Goal: Information Seeking & Learning: Understand process/instructions

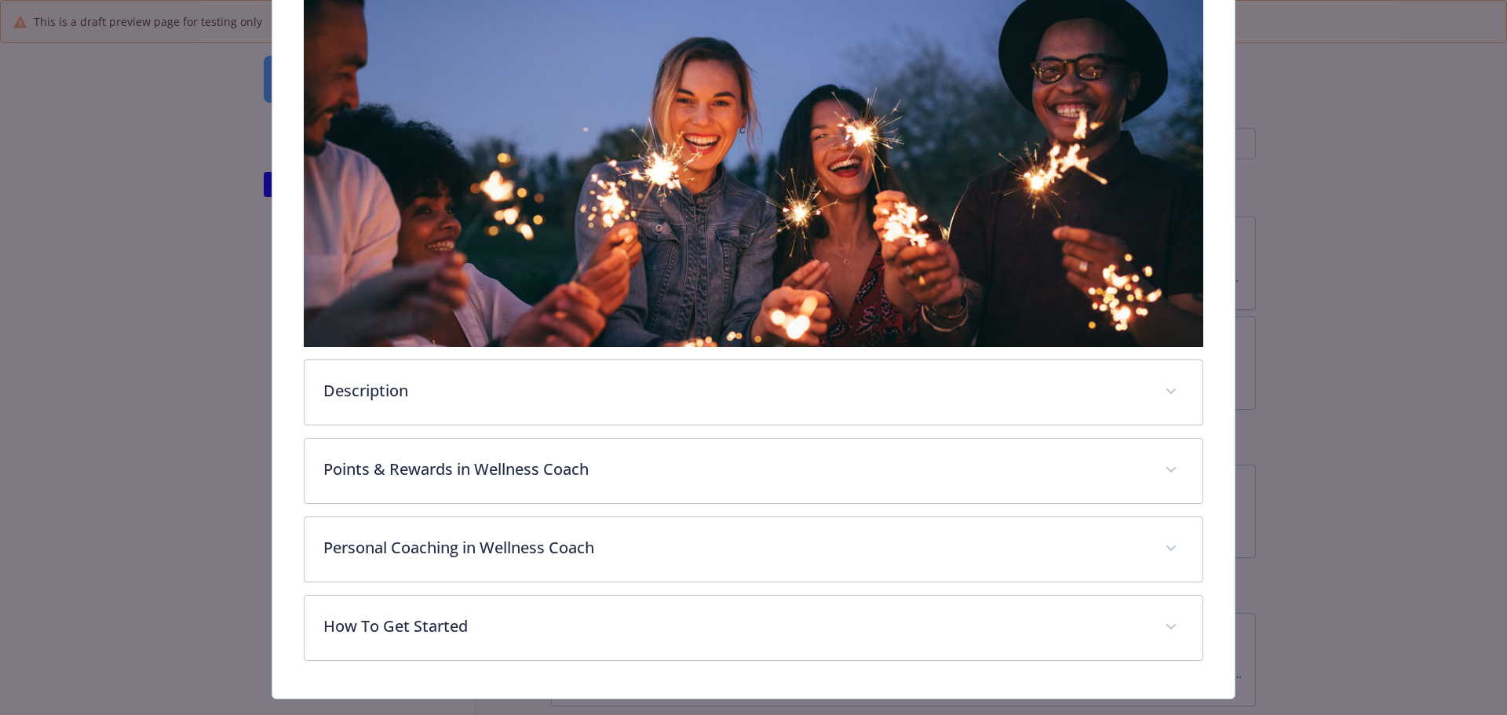
scroll to position [345, 0]
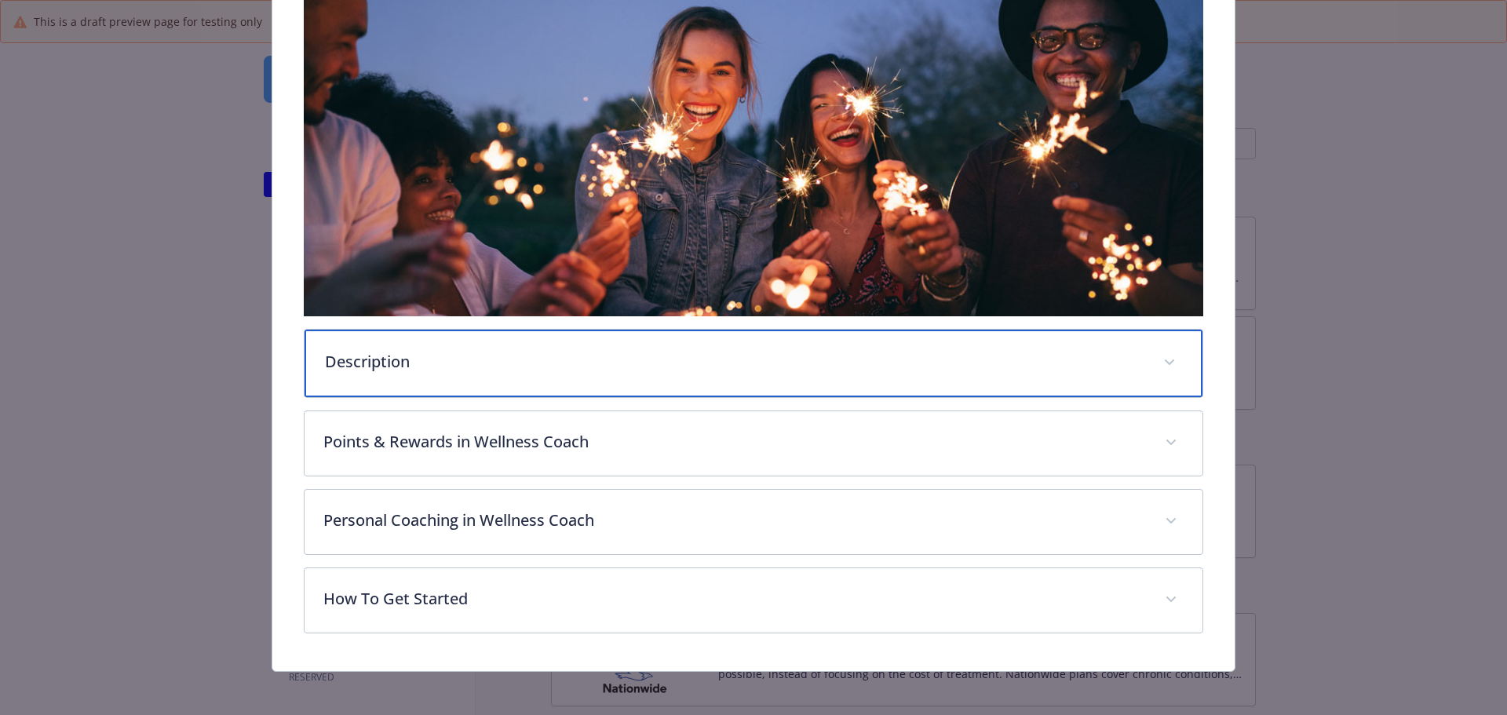
click at [823, 351] on p "Description" at bounding box center [735, 362] width 820 height 24
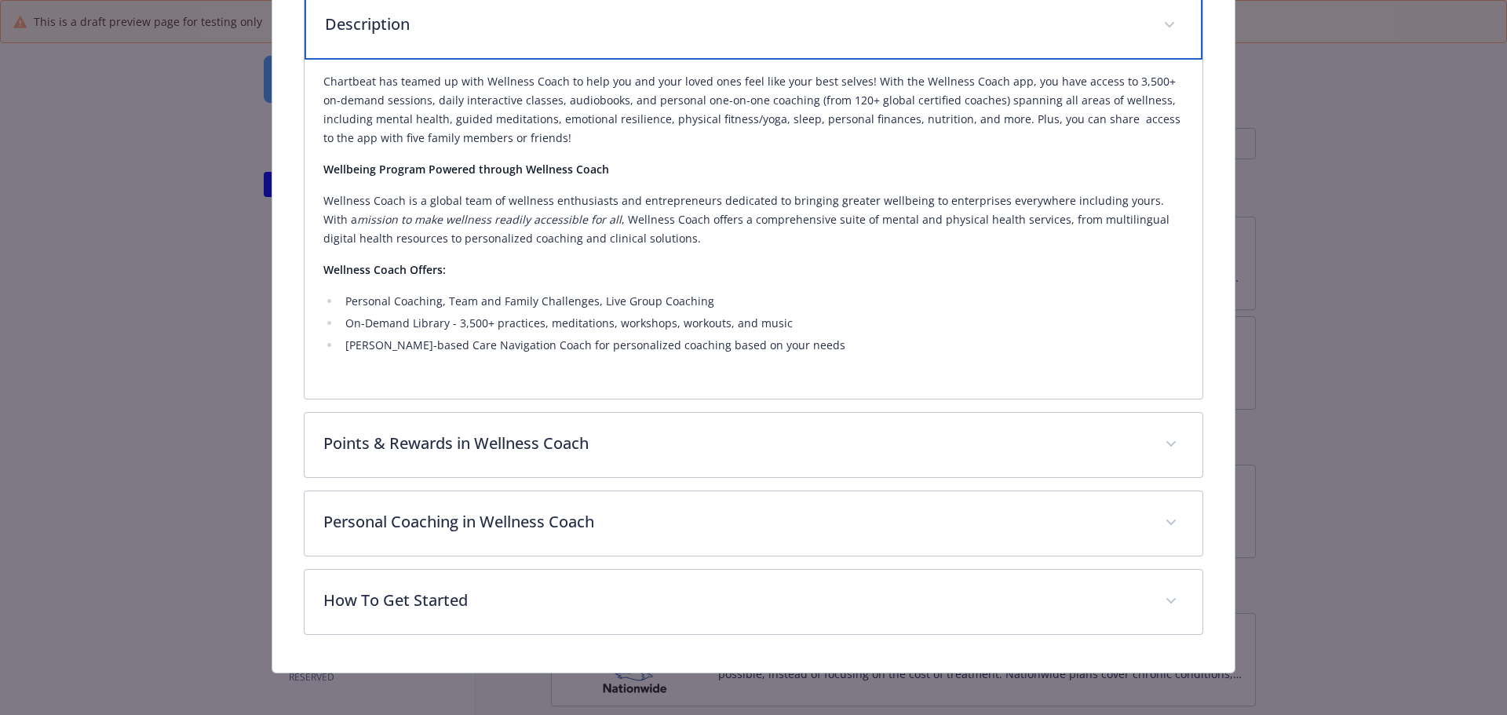
scroll to position [687, 0]
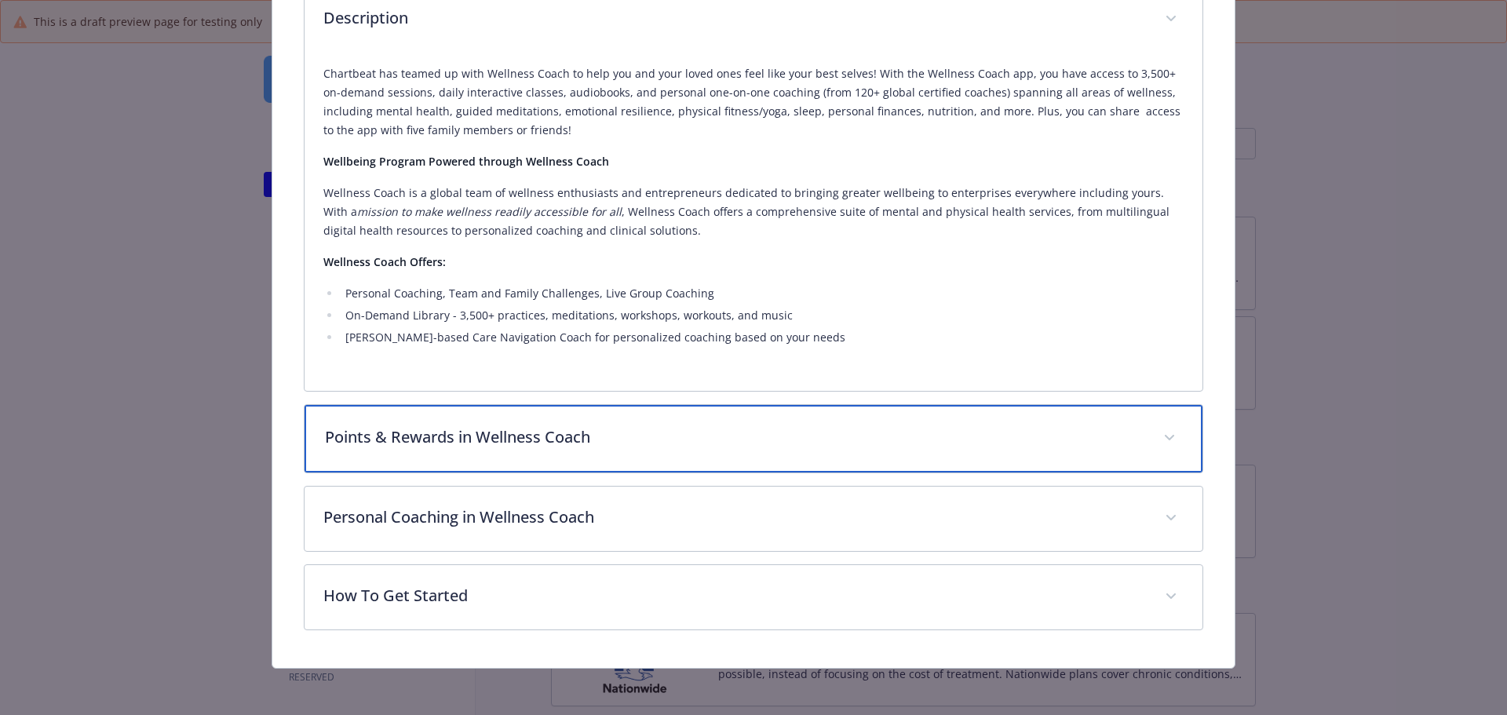
click at [785, 419] on div "Points & Rewards in Wellness Coach" at bounding box center [753, 438] width 899 height 67
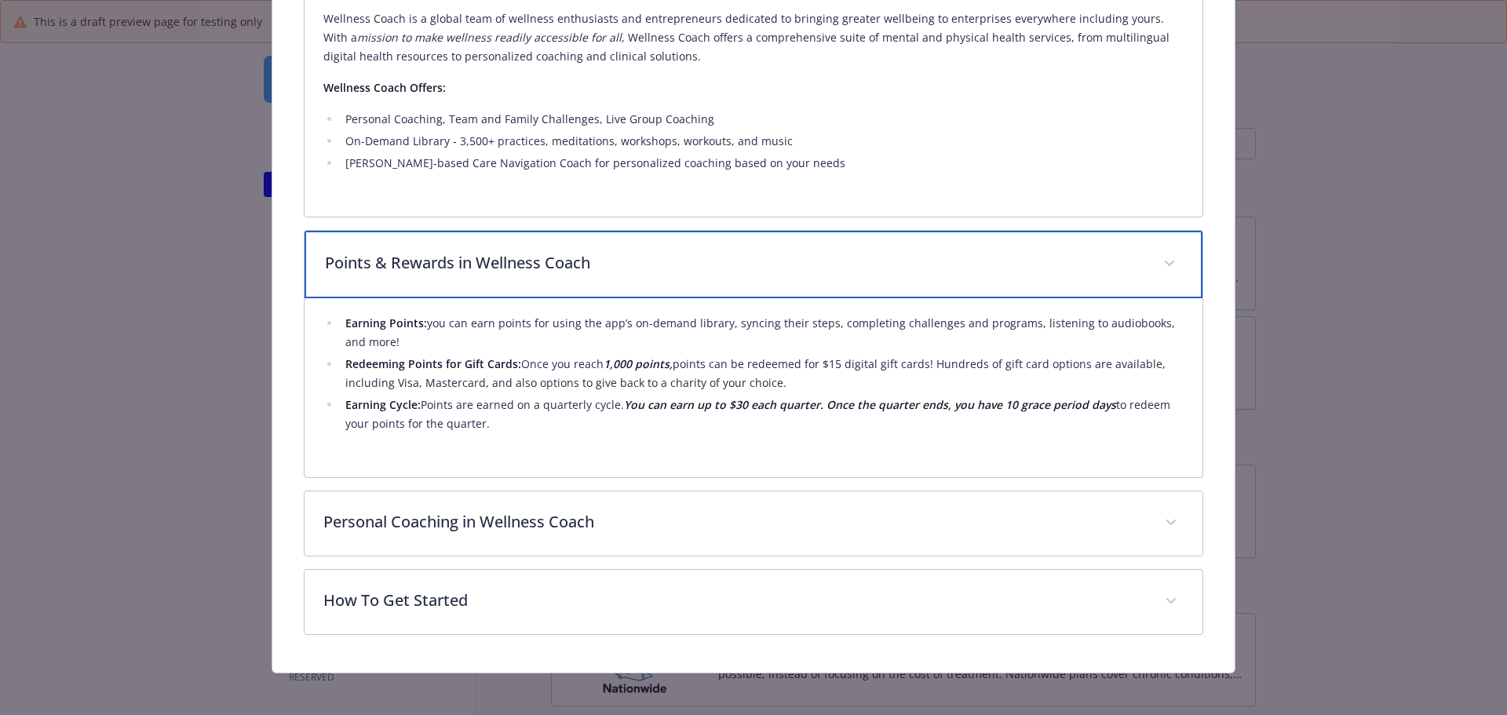
scroll to position [866, 0]
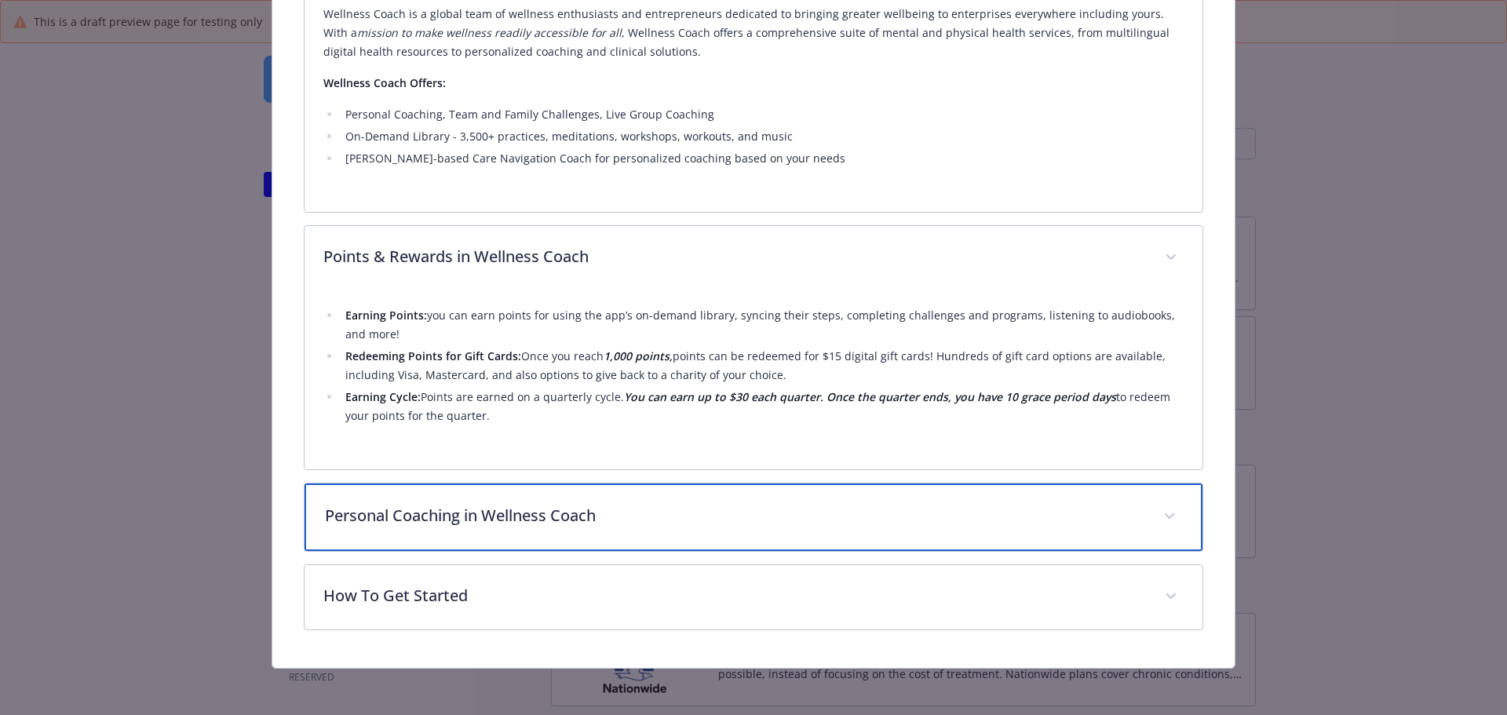
click at [692, 508] on p "Personal Coaching in Wellness Coach" at bounding box center [735, 516] width 820 height 24
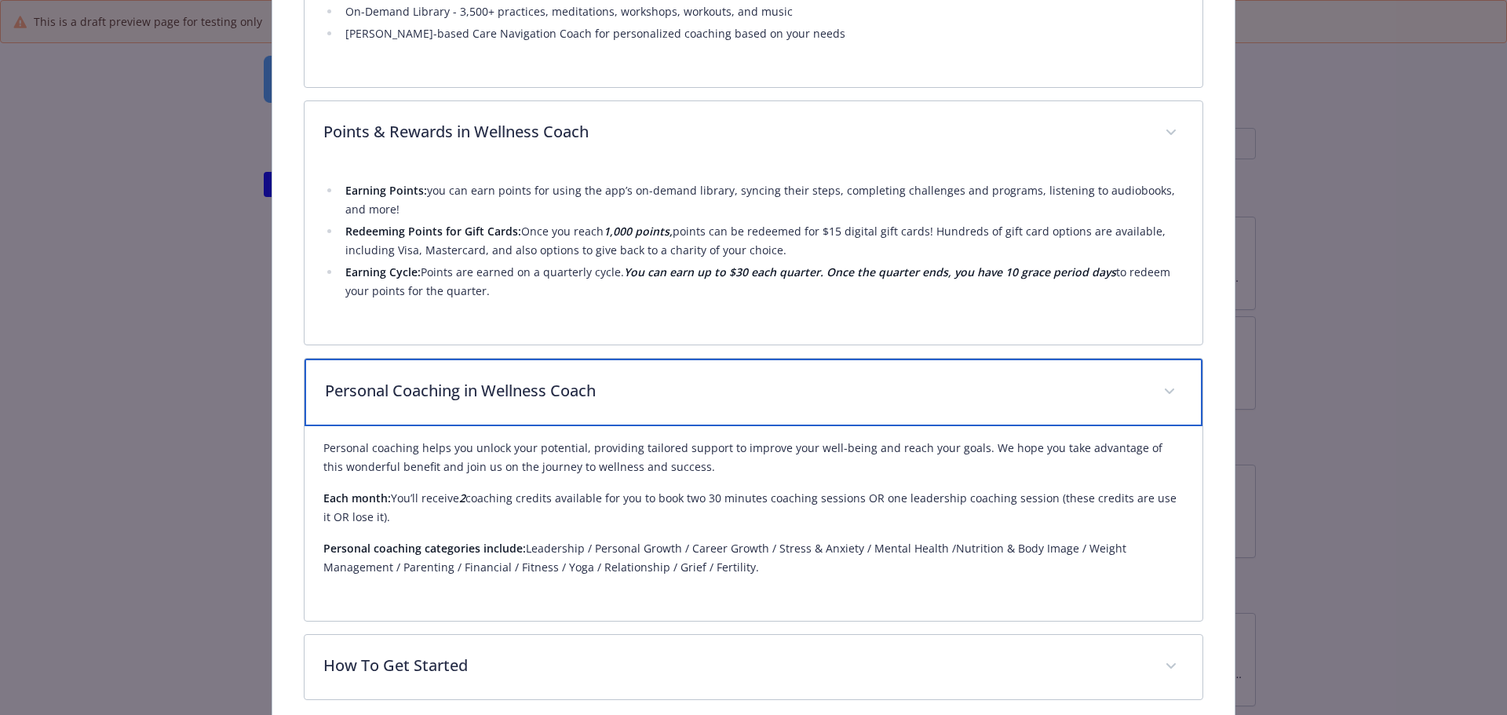
scroll to position [1060, 0]
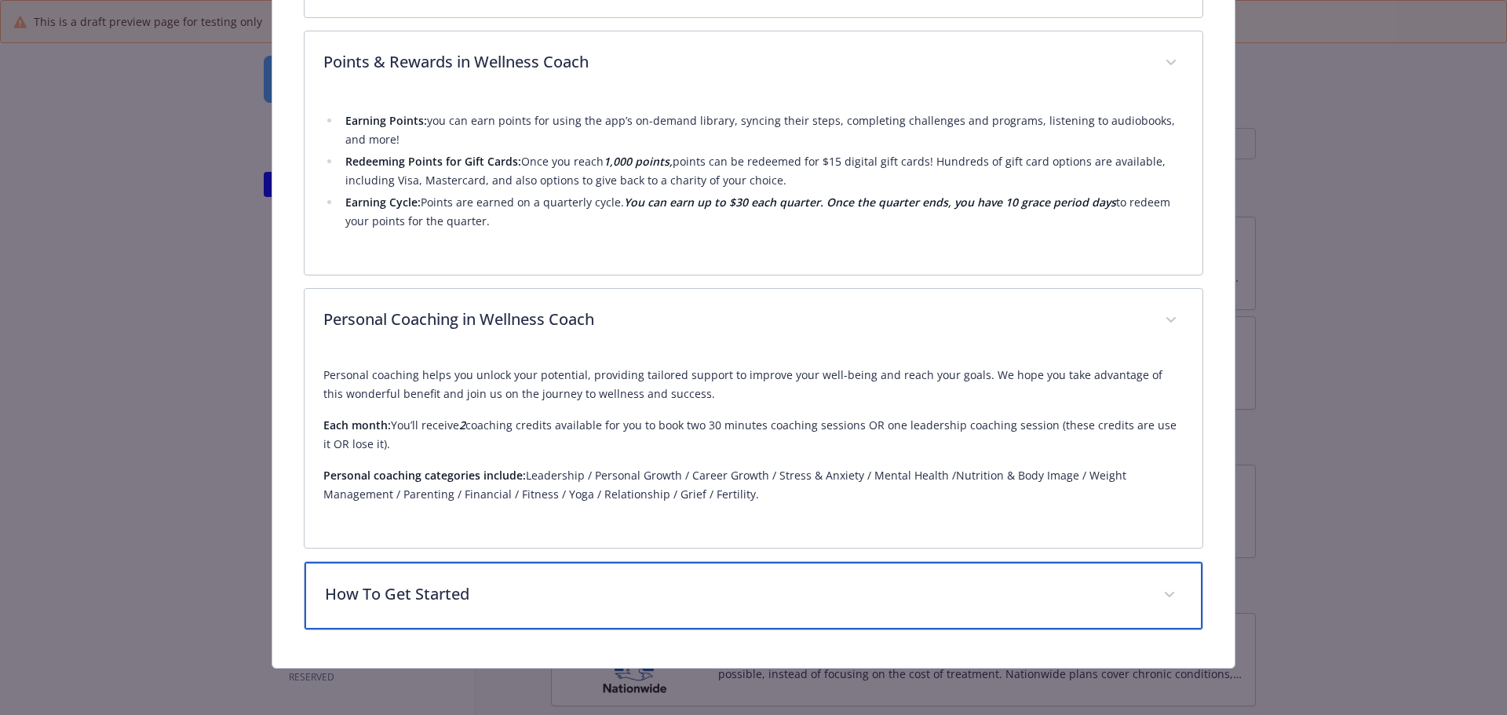
click at [665, 606] on div "How To Get Started" at bounding box center [753, 595] width 899 height 67
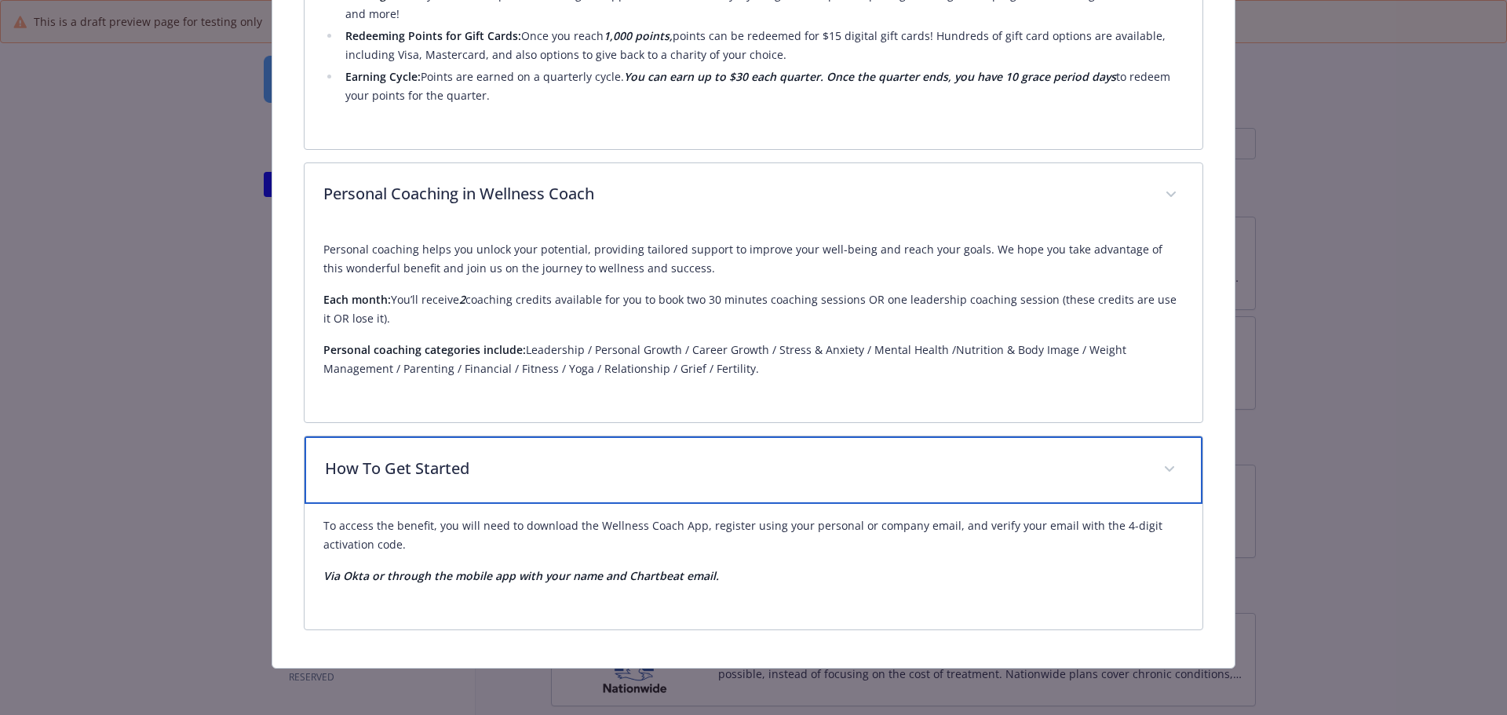
scroll to position [1107, 0]
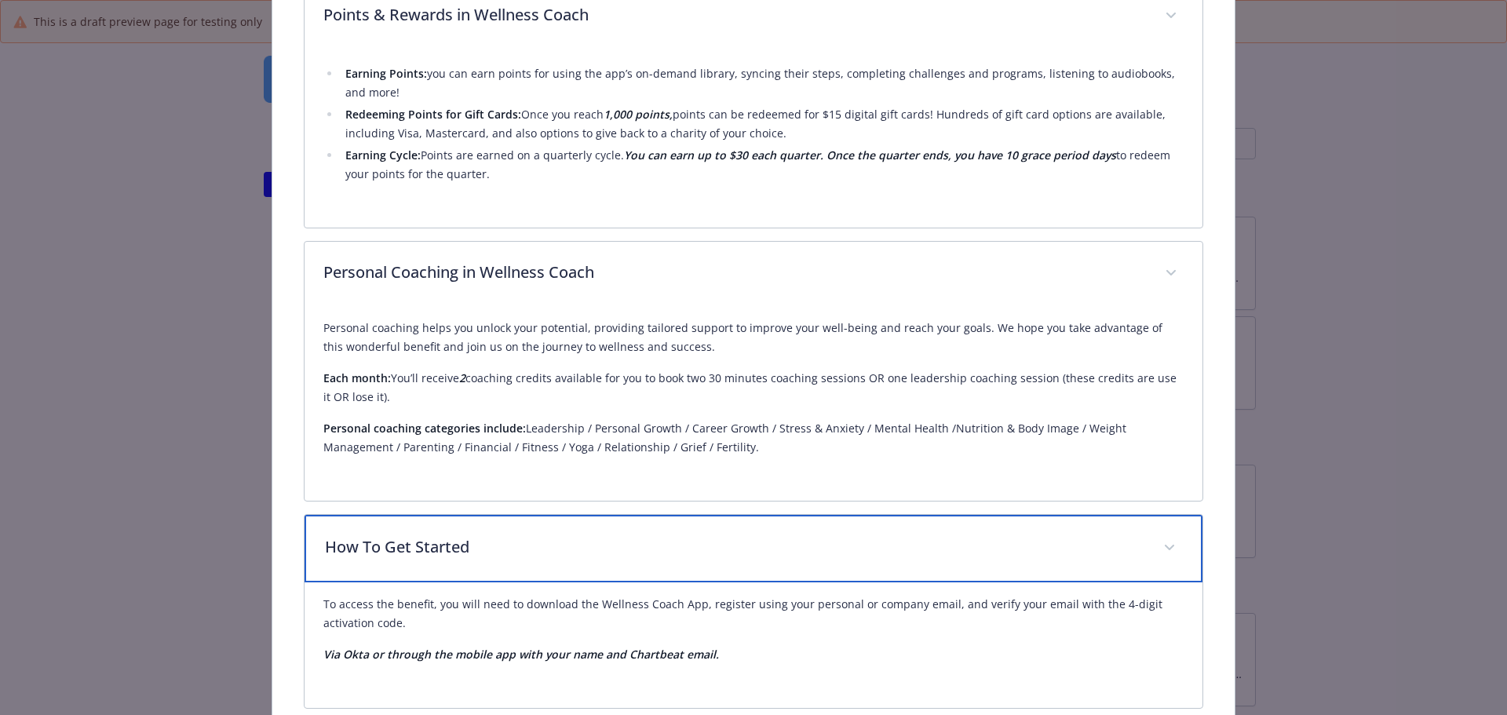
click at [703, 523] on div "How To Get Started" at bounding box center [753, 548] width 899 height 67
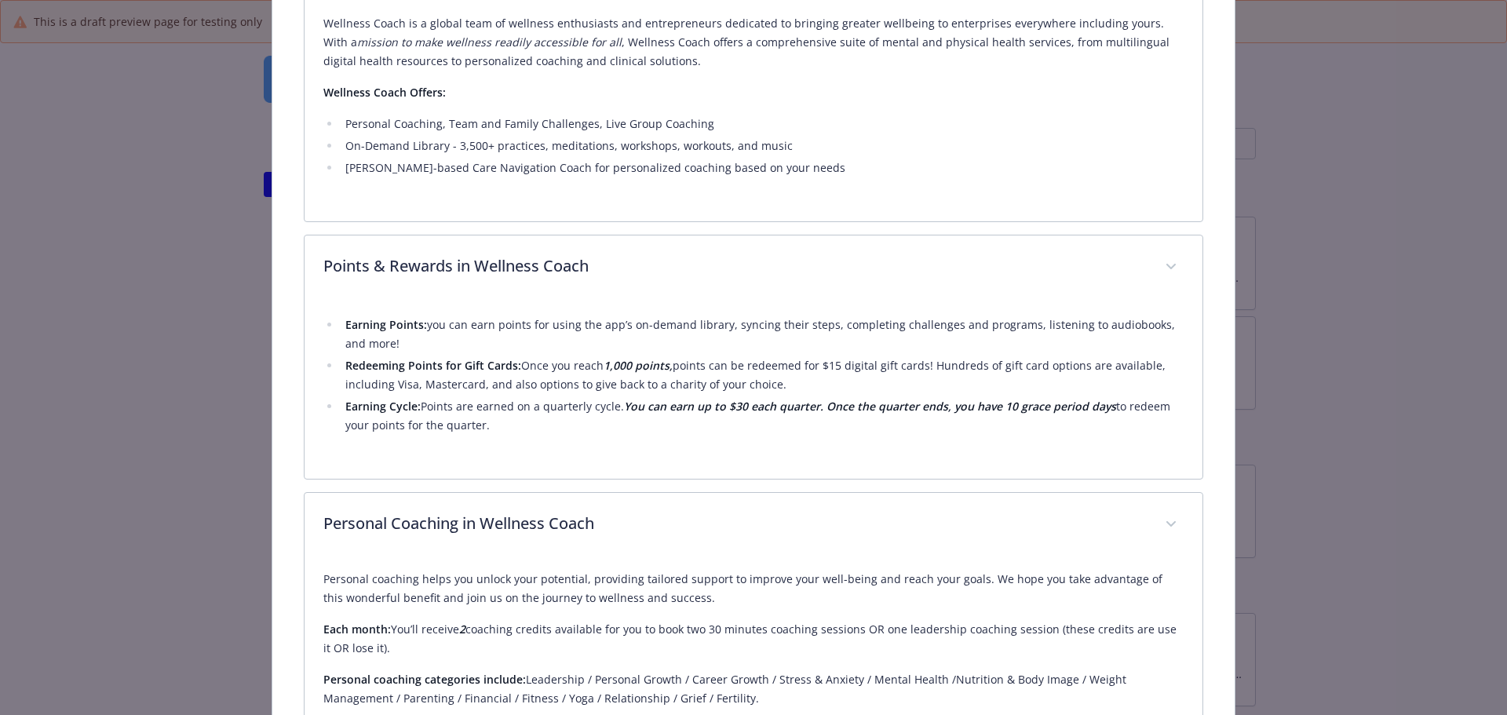
scroll to position [746, 0]
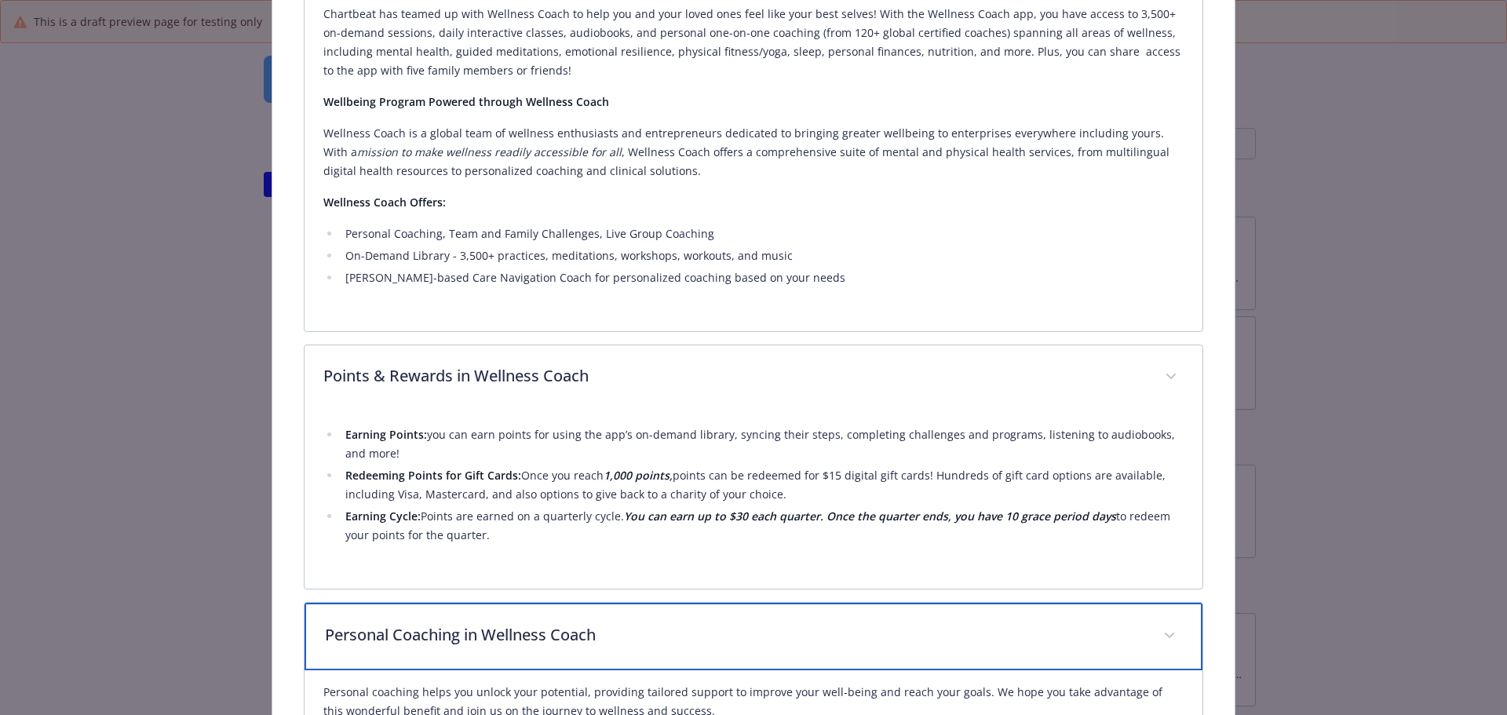
click at [698, 607] on div "Personal Coaching in Wellness Coach" at bounding box center [753, 636] width 899 height 67
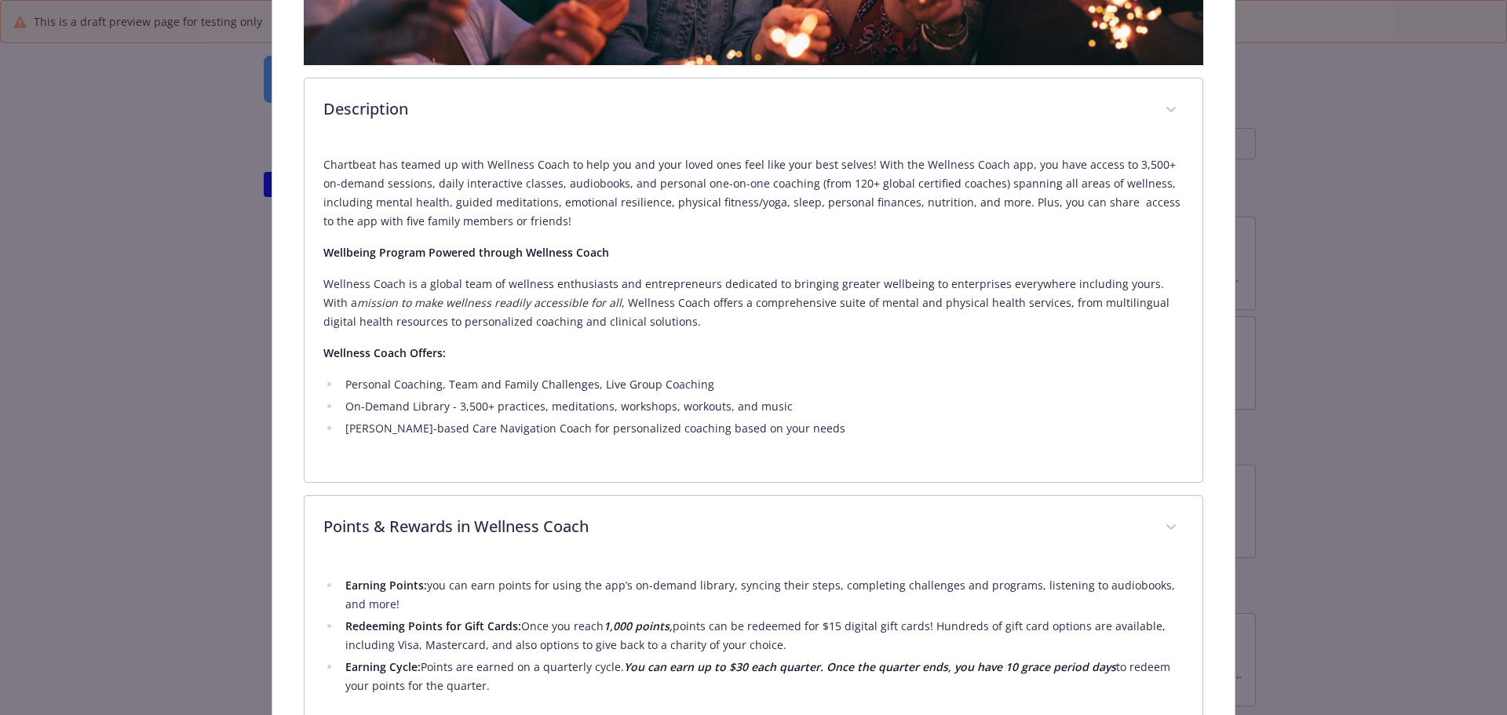
scroll to position [589, 0]
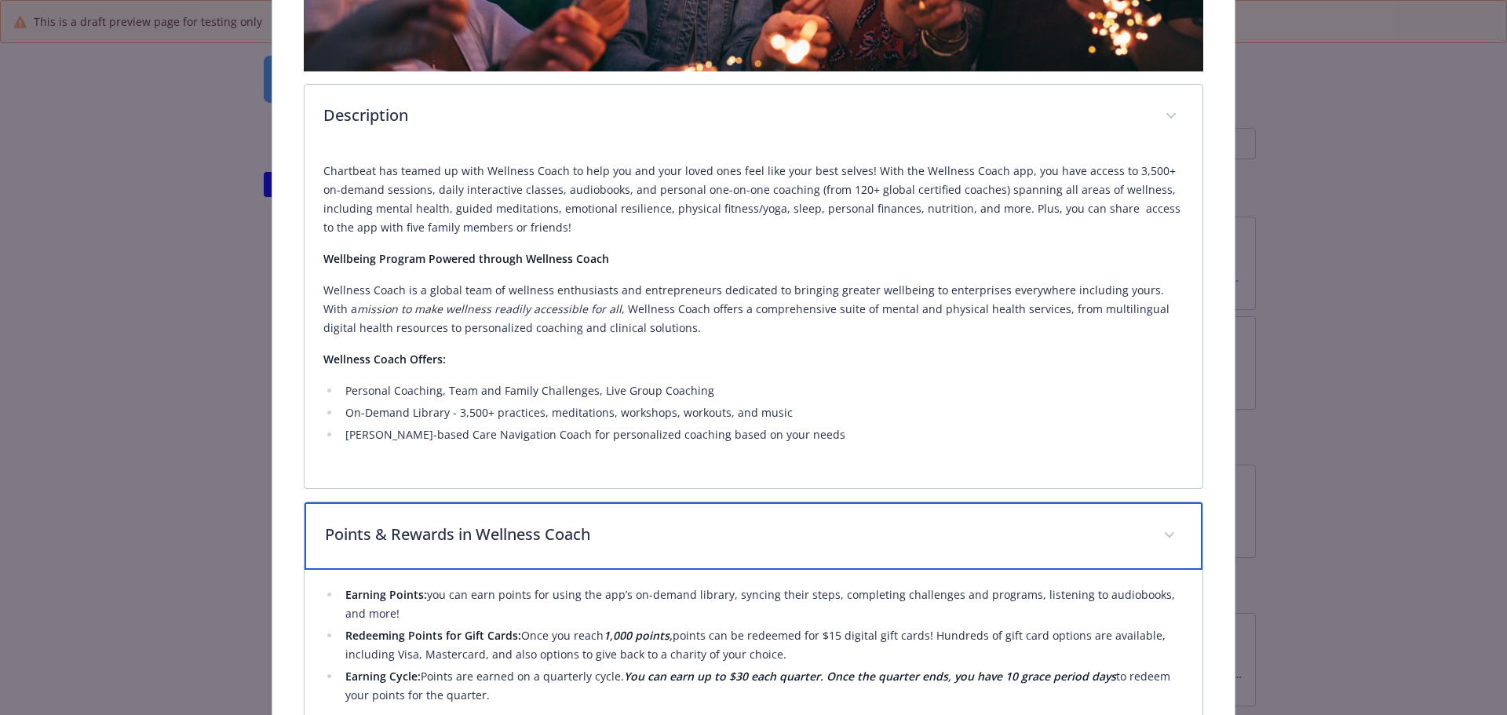
click at [698, 538] on p "Points & Rewards in Wellness Coach" at bounding box center [735, 535] width 820 height 24
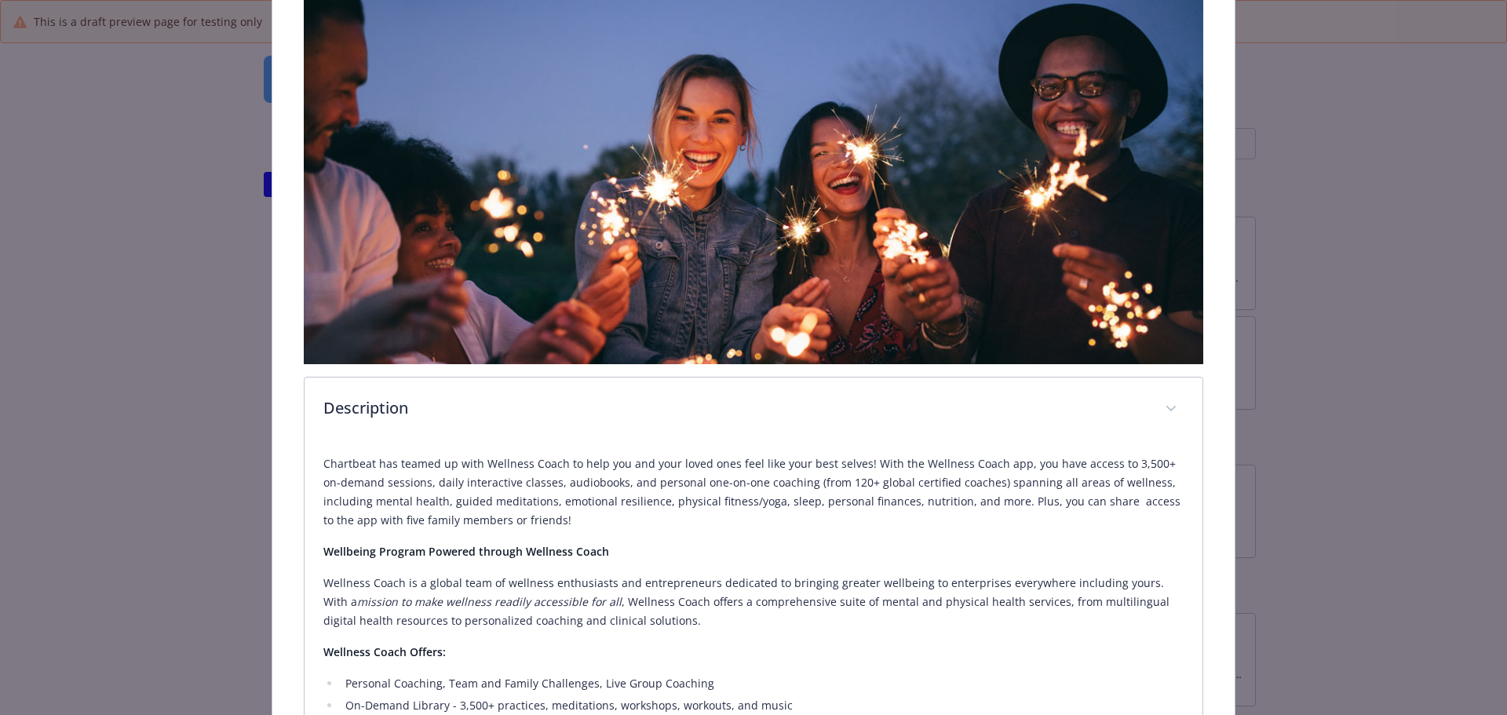
scroll to position [275, 0]
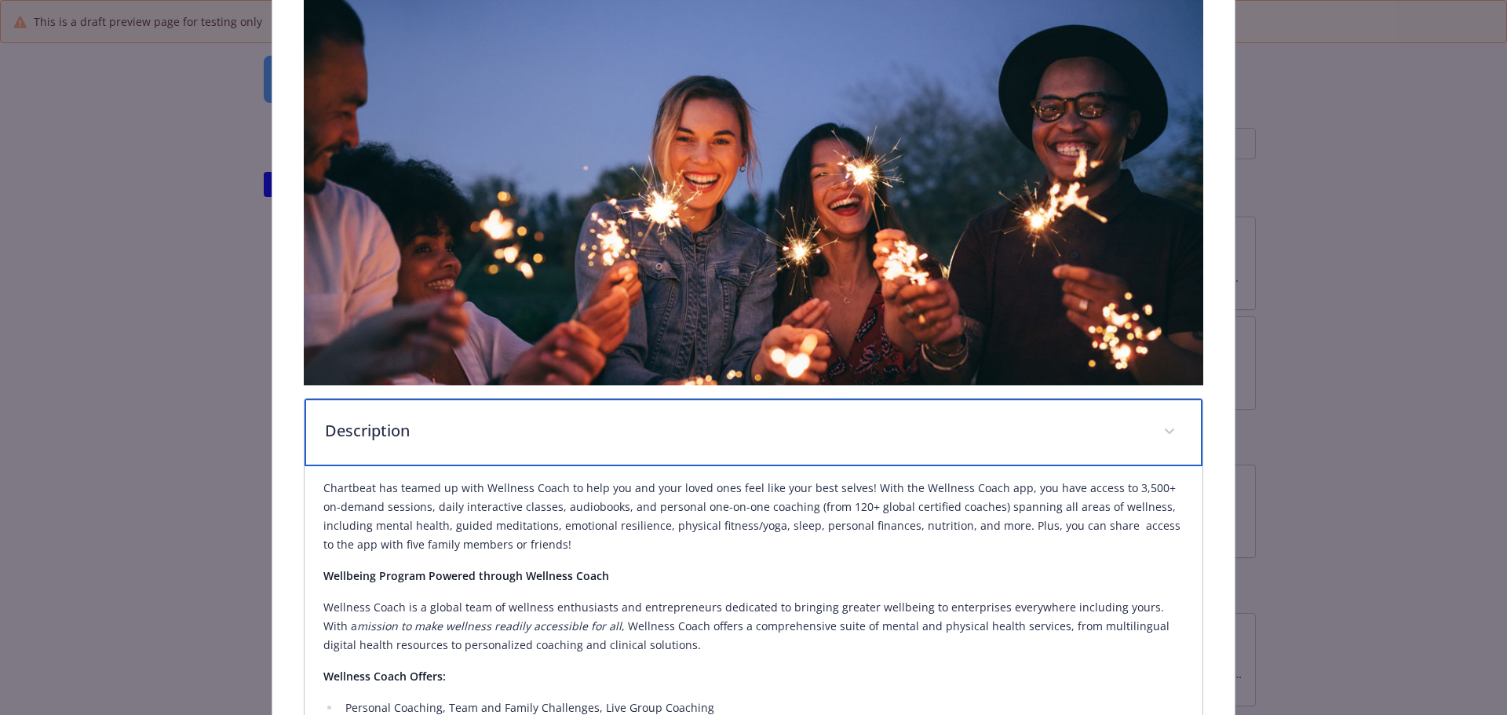
click at [693, 419] on p "Description" at bounding box center [735, 431] width 820 height 24
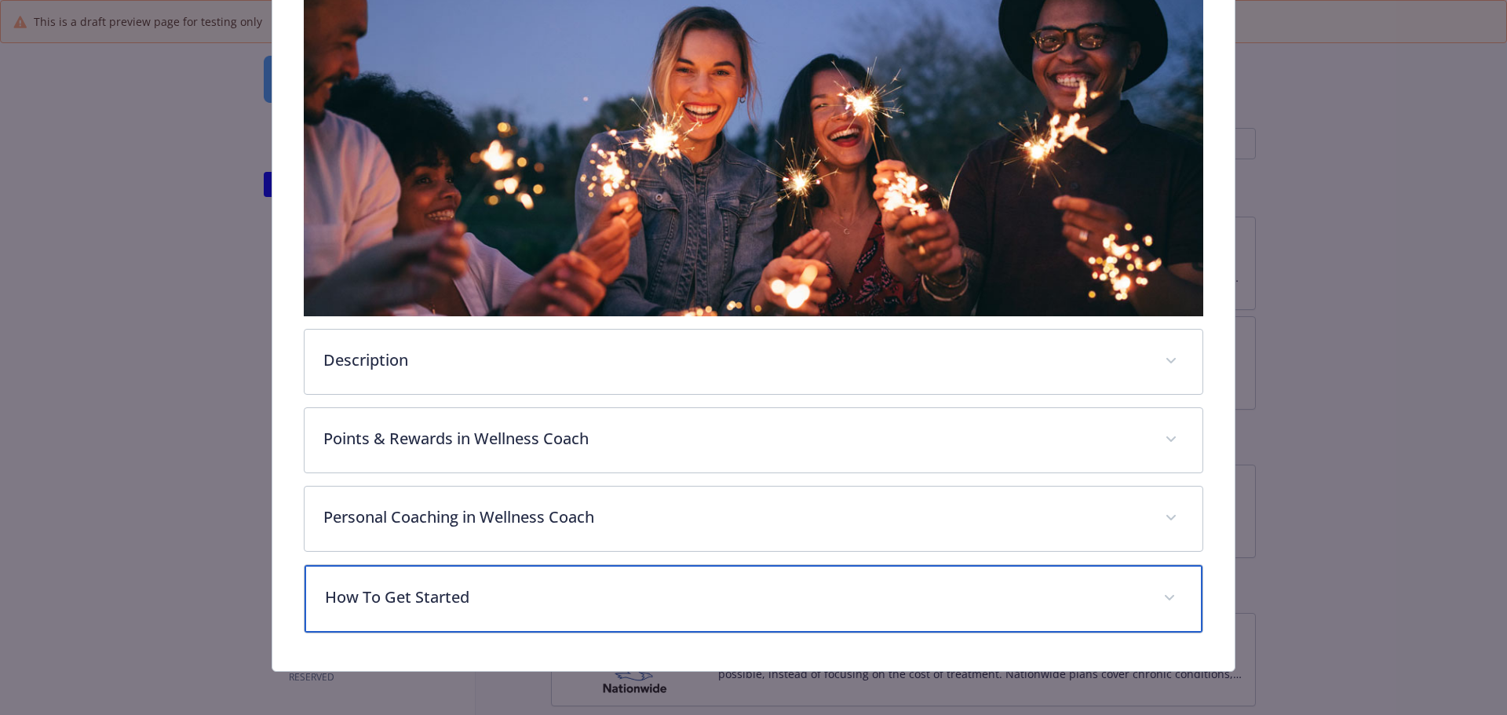
click at [565, 585] on p "How To Get Started" at bounding box center [735, 597] width 820 height 24
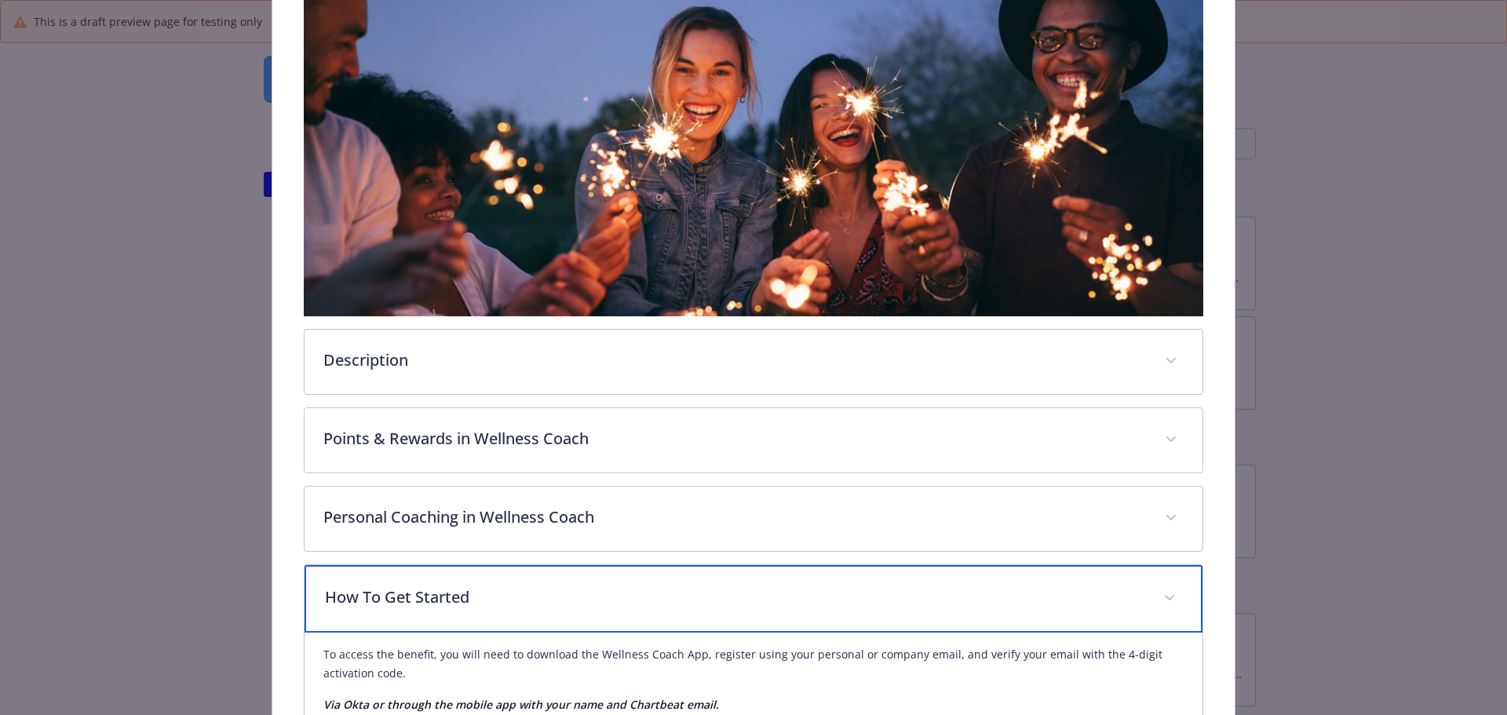
scroll to position [473, 0]
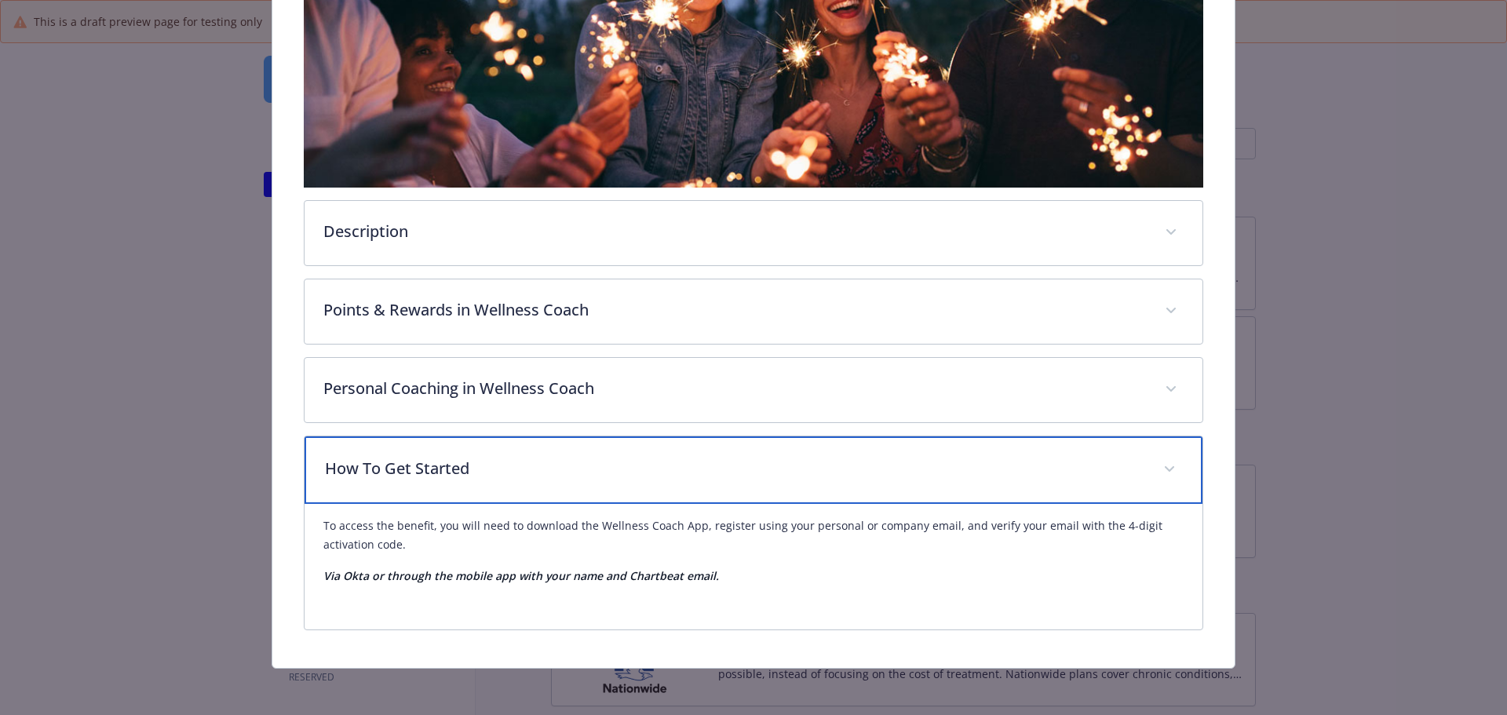
click at [567, 473] on p "How To Get Started" at bounding box center [735, 469] width 820 height 24
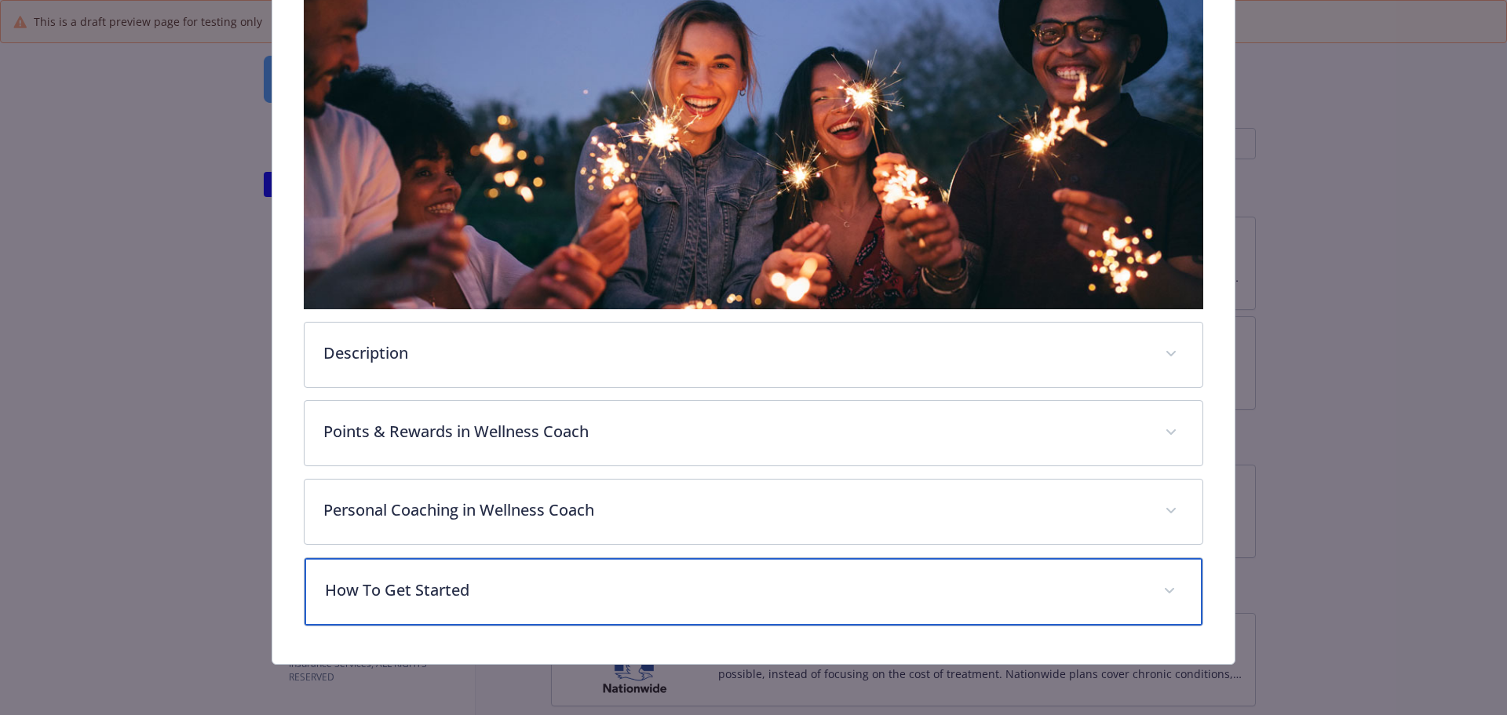
scroll to position [348, 0]
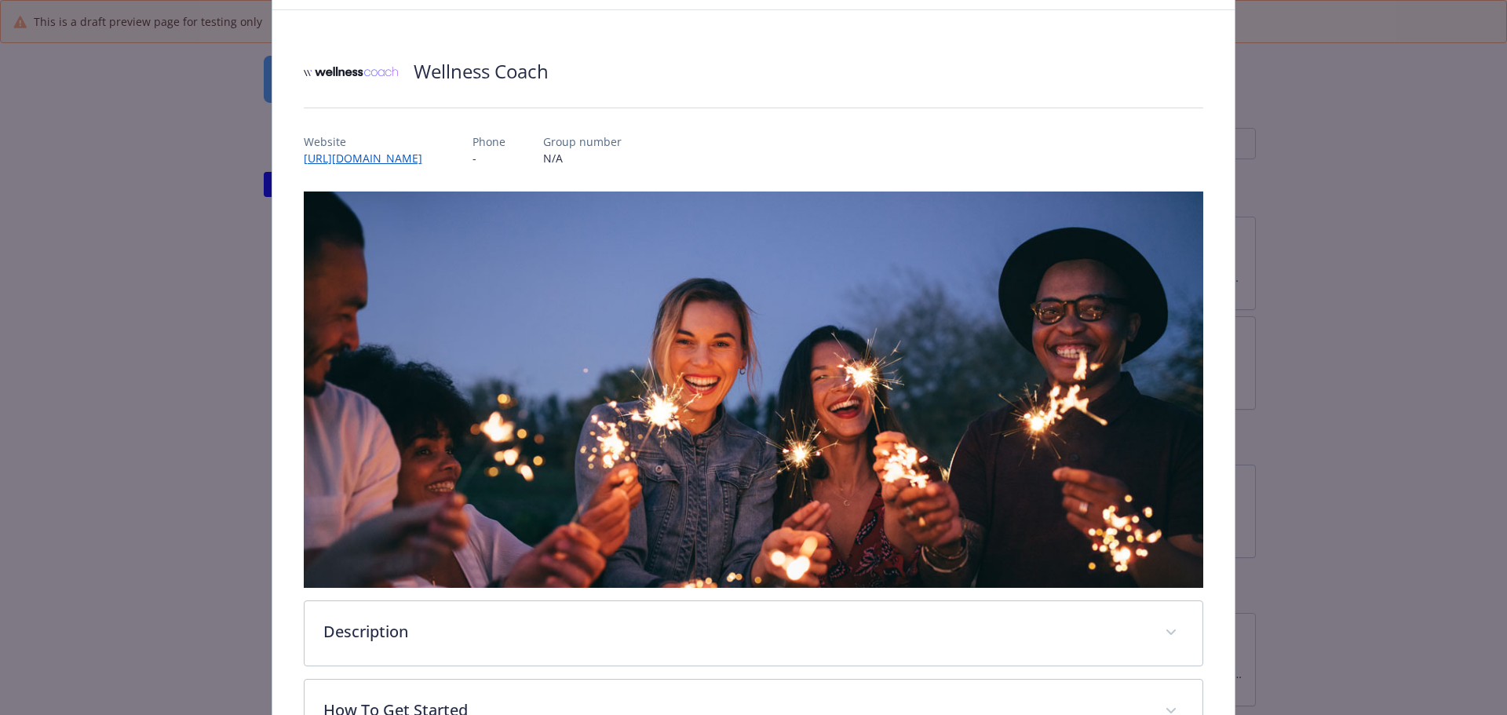
scroll to position [188, 0]
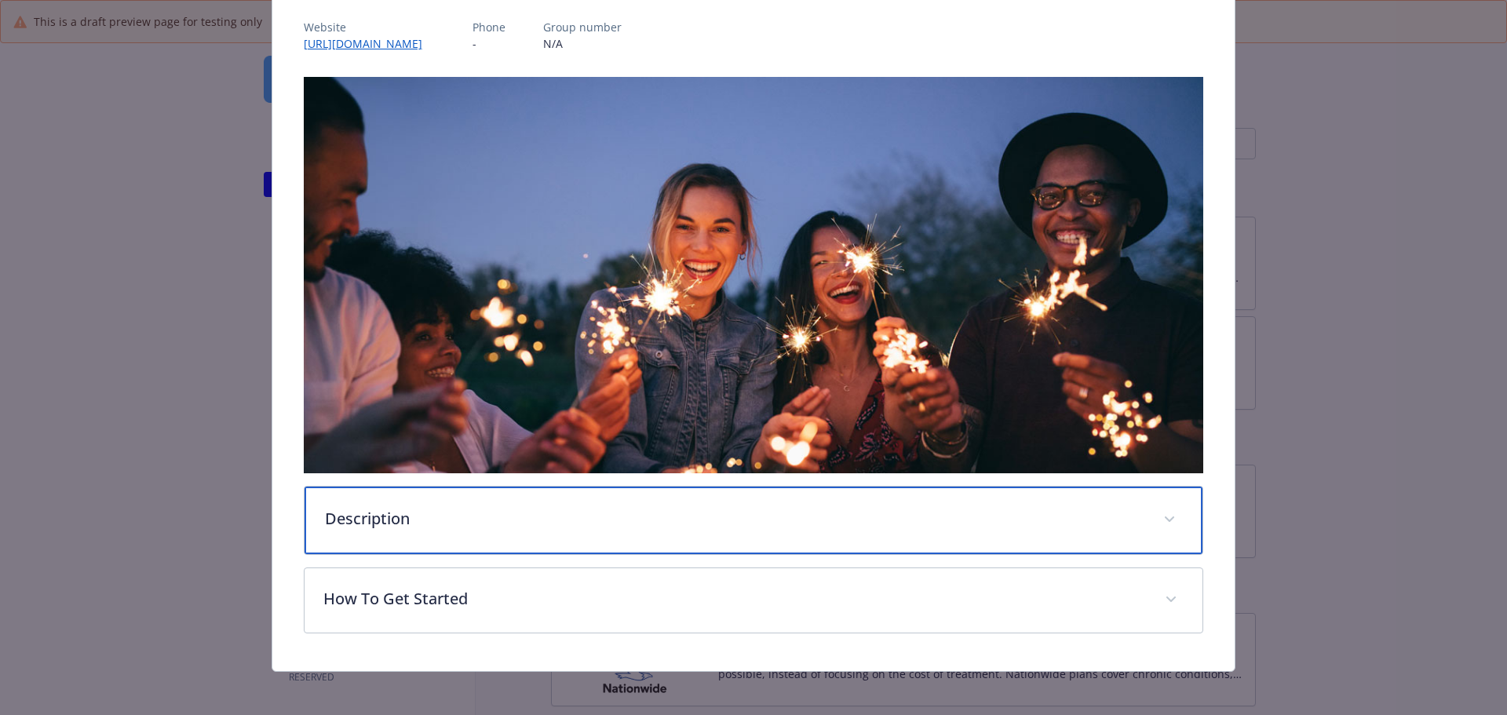
click at [589, 516] on p "Description" at bounding box center [735, 519] width 820 height 24
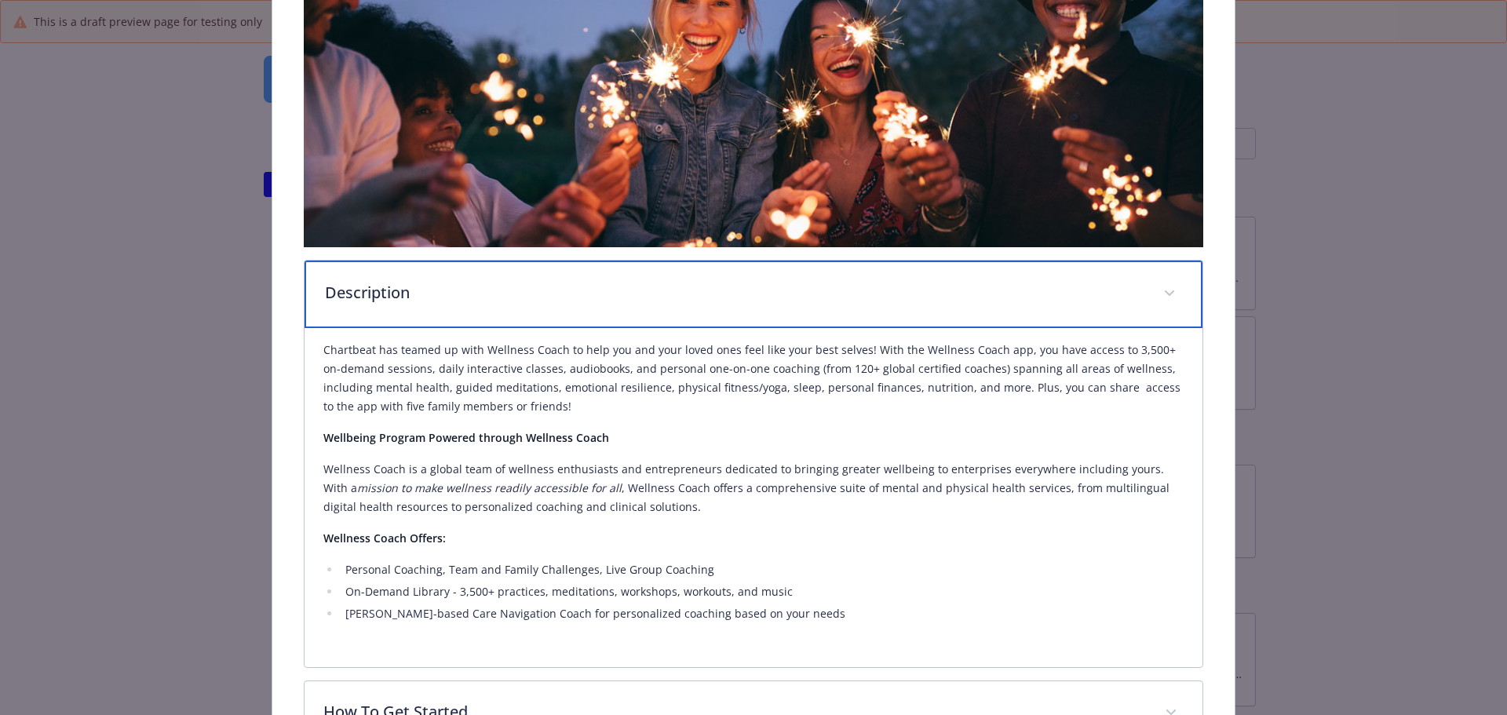
scroll to position [423, 0]
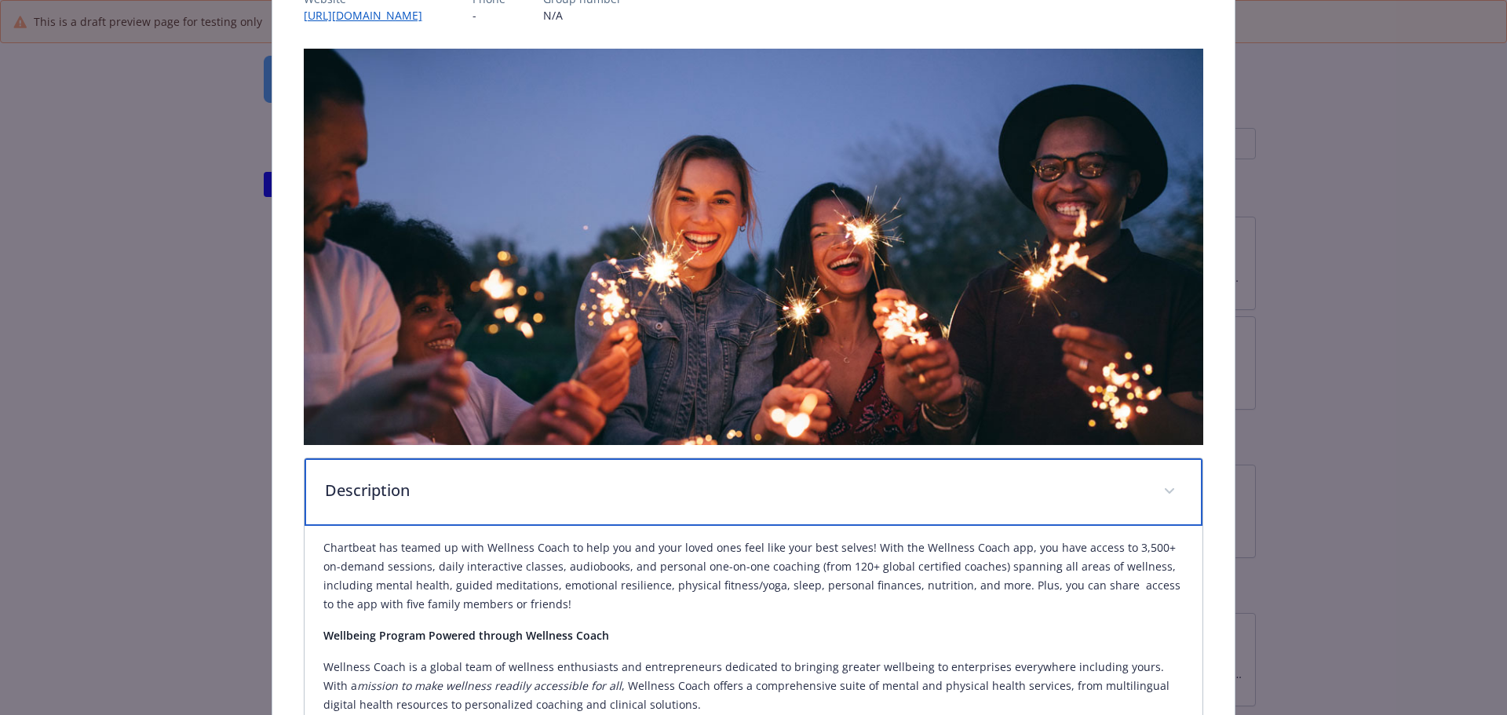
click at [601, 501] on div "Description" at bounding box center [753, 491] width 899 height 67
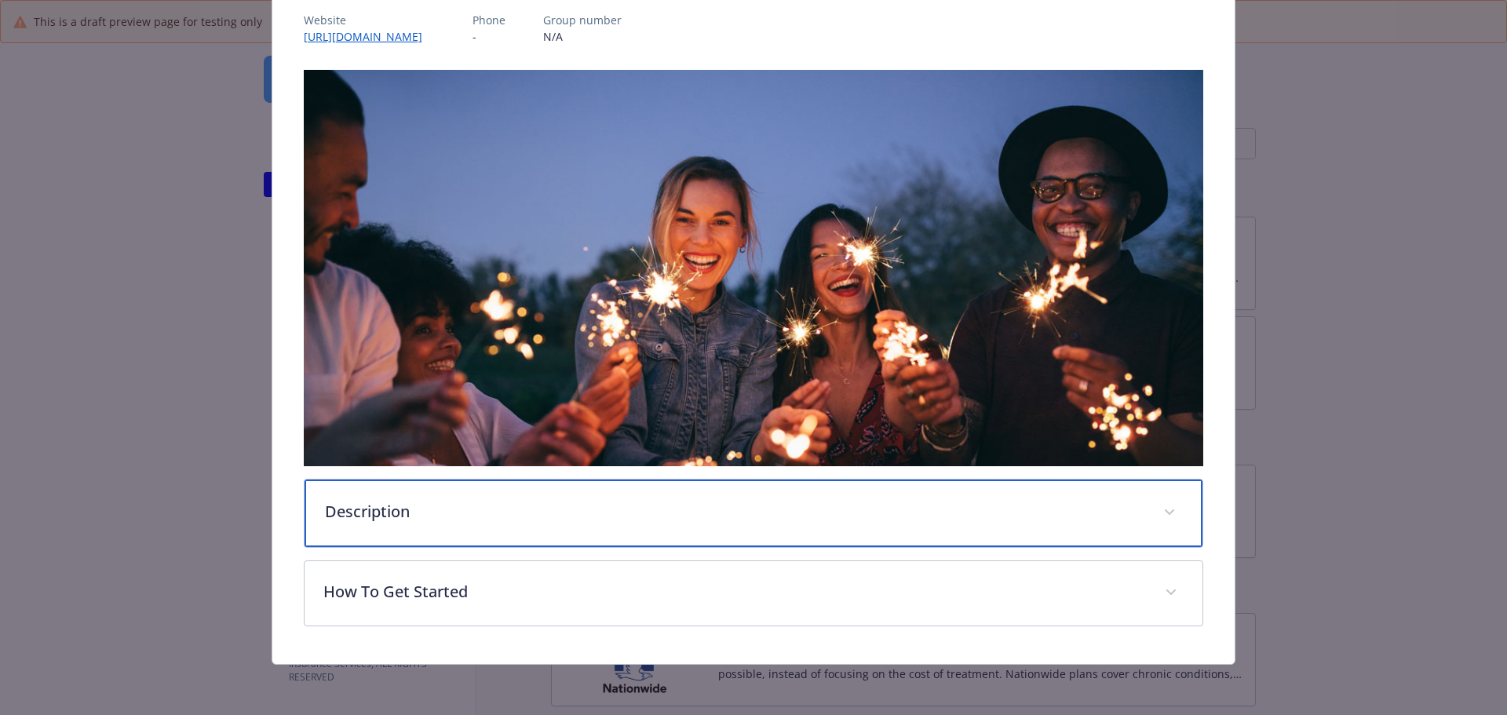
scroll to position [191, 0]
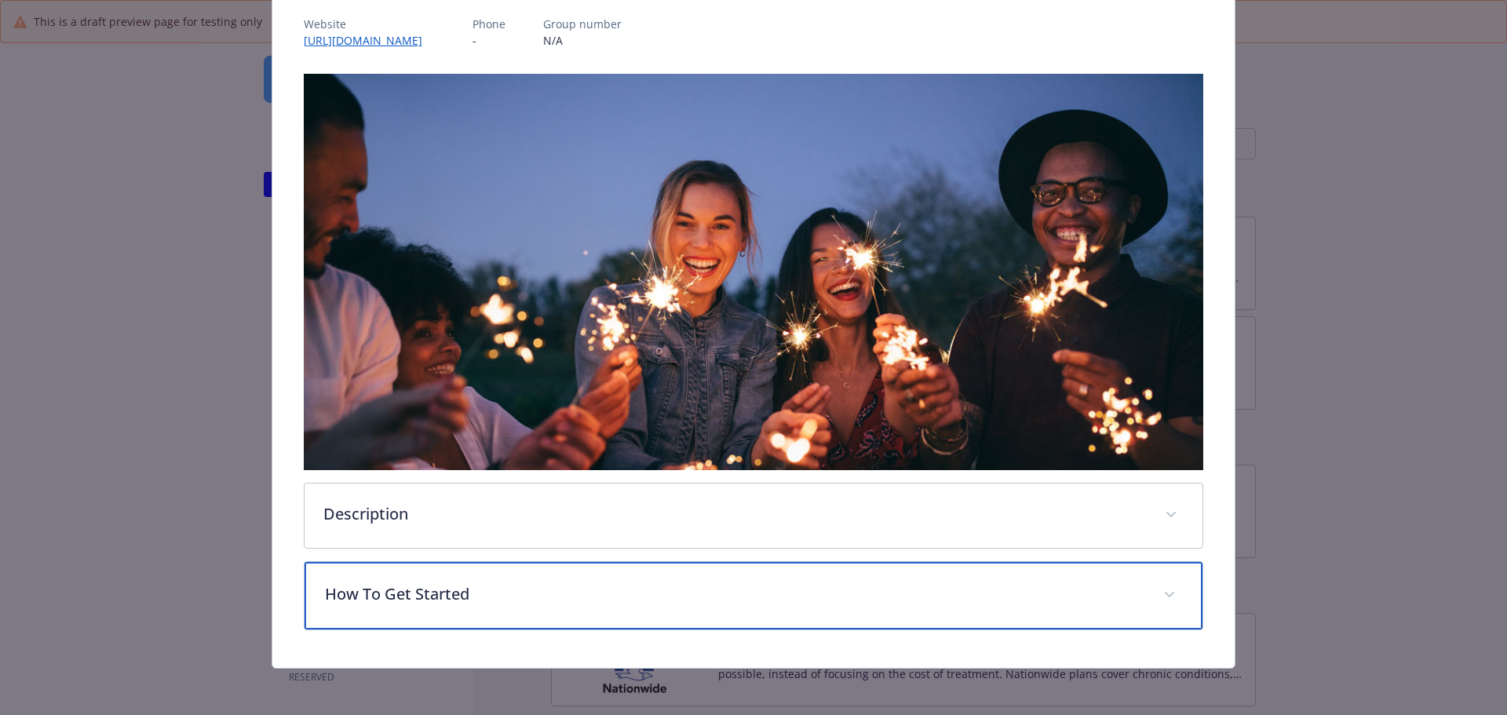
click at [589, 584] on p "How To Get Started" at bounding box center [735, 594] width 820 height 24
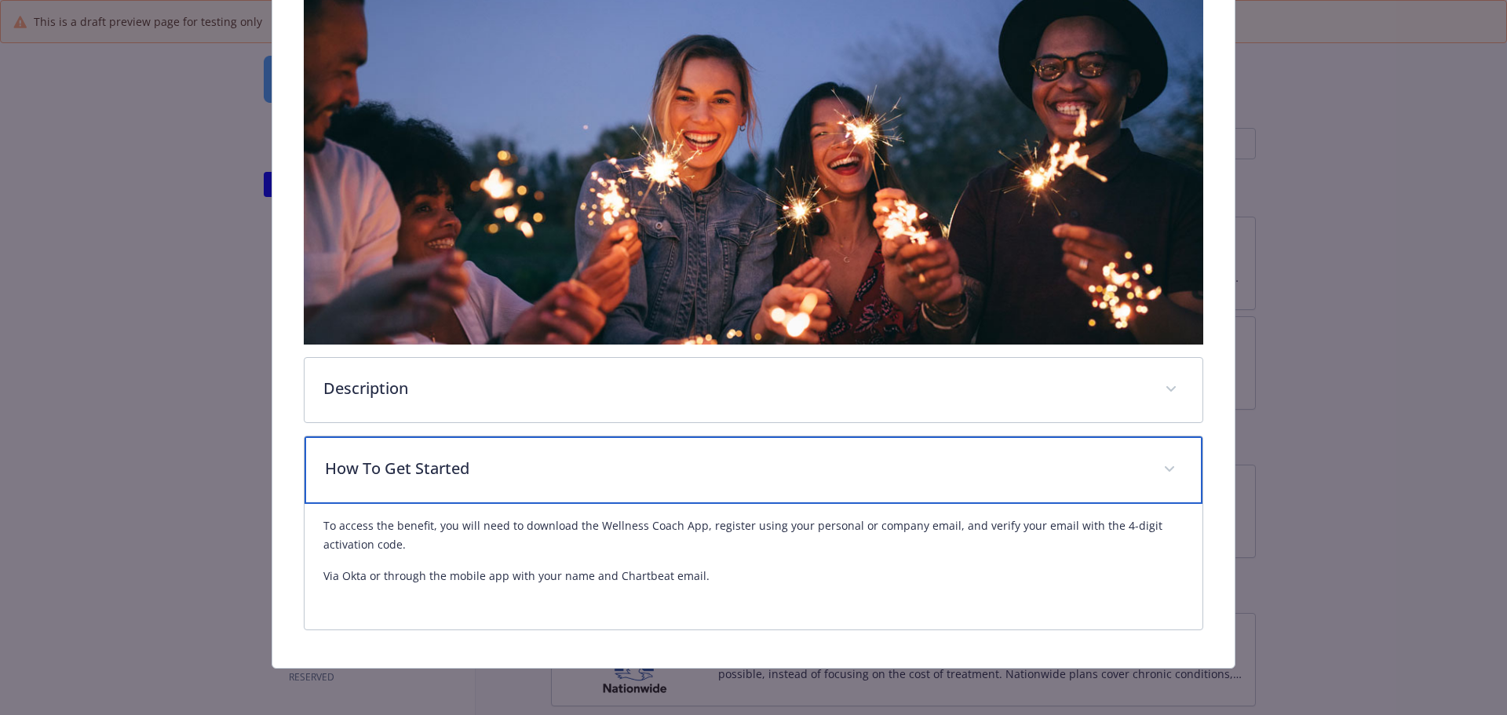
scroll to position [238, 0]
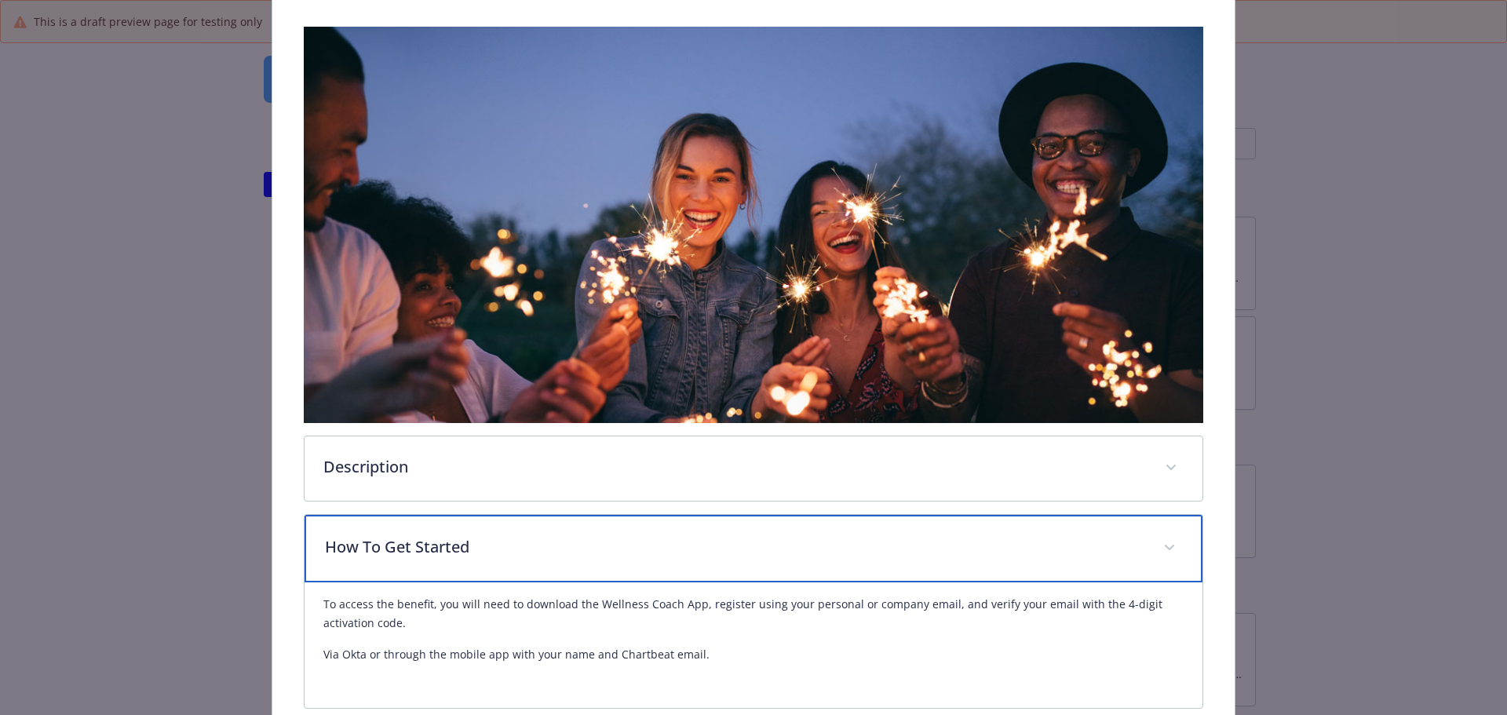
click at [596, 555] on p "How To Get Started" at bounding box center [735, 547] width 820 height 24
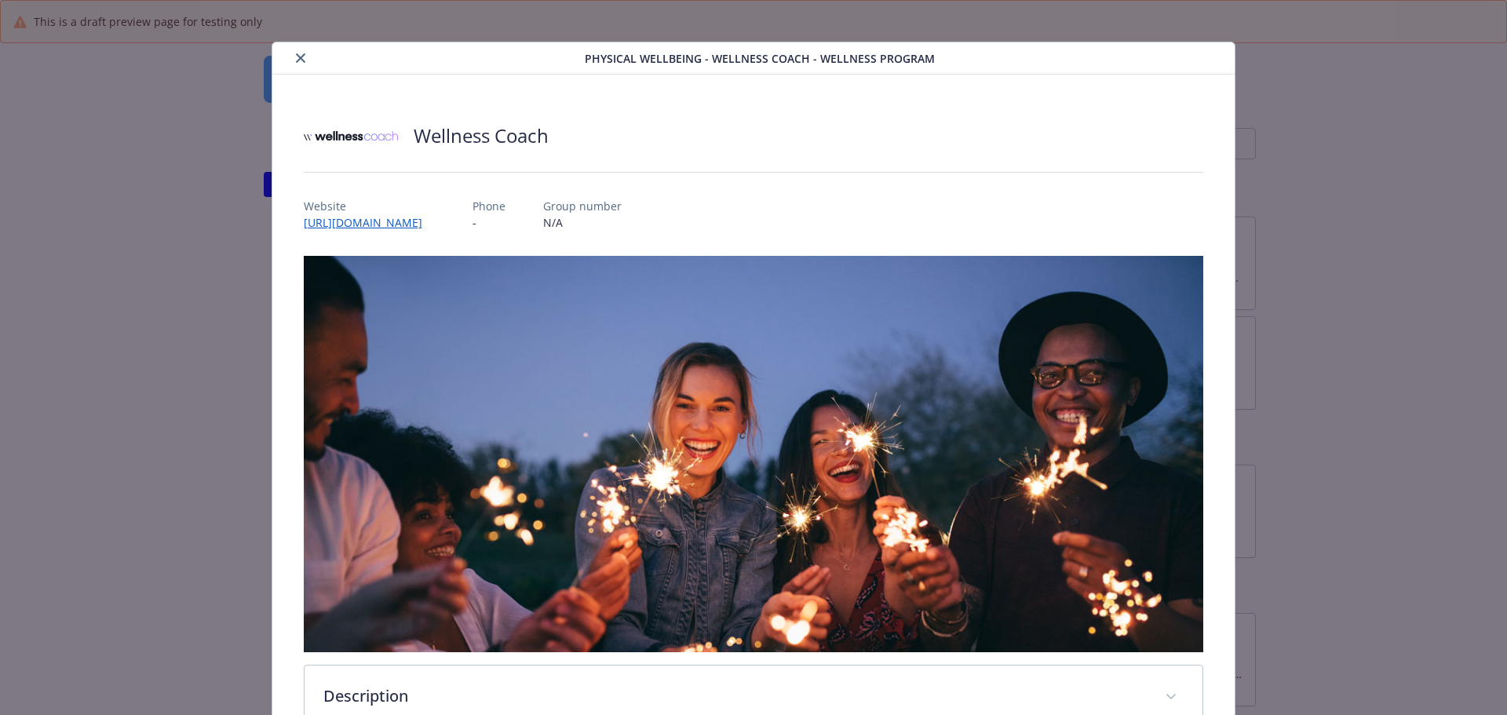
scroll to position [0, 0]
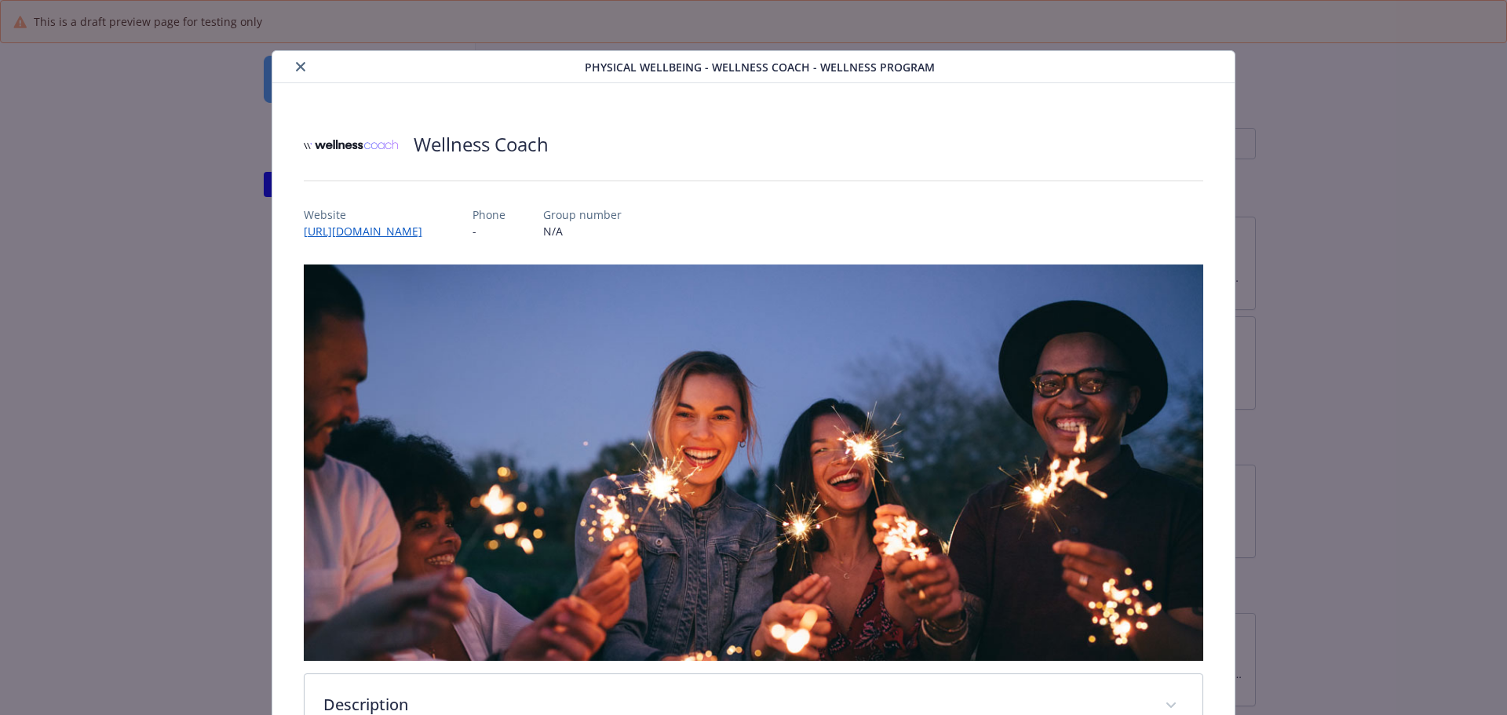
click at [293, 60] on button "close" at bounding box center [300, 66] width 19 height 19
